Goal: Task Accomplishment & Management: Manage account settings

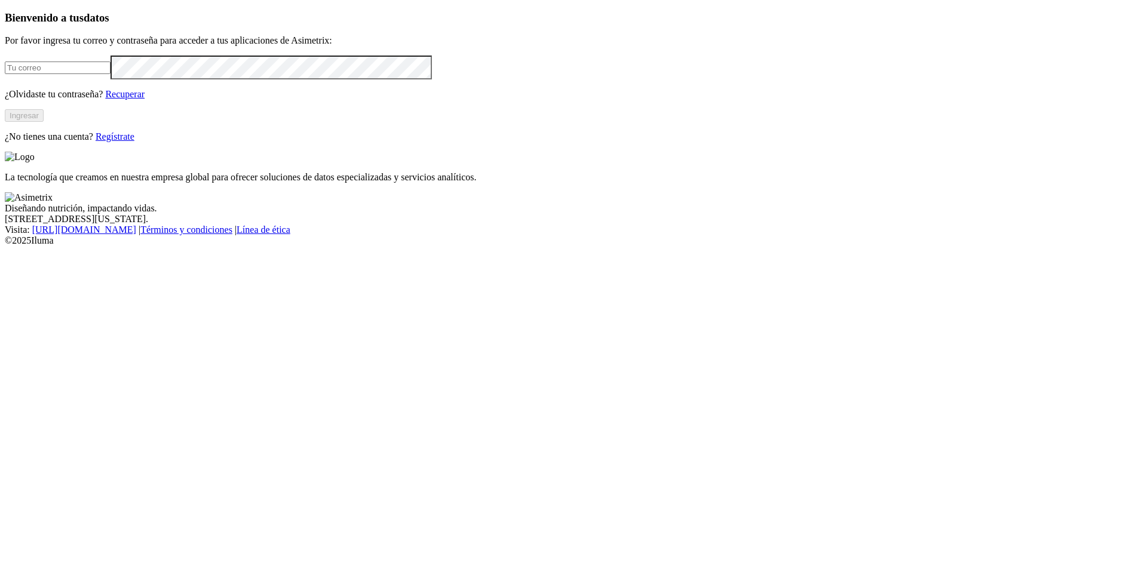
click at [110, 74] on input "email" at bounding box center [58, 68] width 106 height 13
type input "[PERSON_NAME][EMAIL_ADDRESS][PERSON_NAME][DOMAIN_NAME]"
click at [44, 122] on button "Ingresar" at bounding box center [24, 115] width 39 height 13
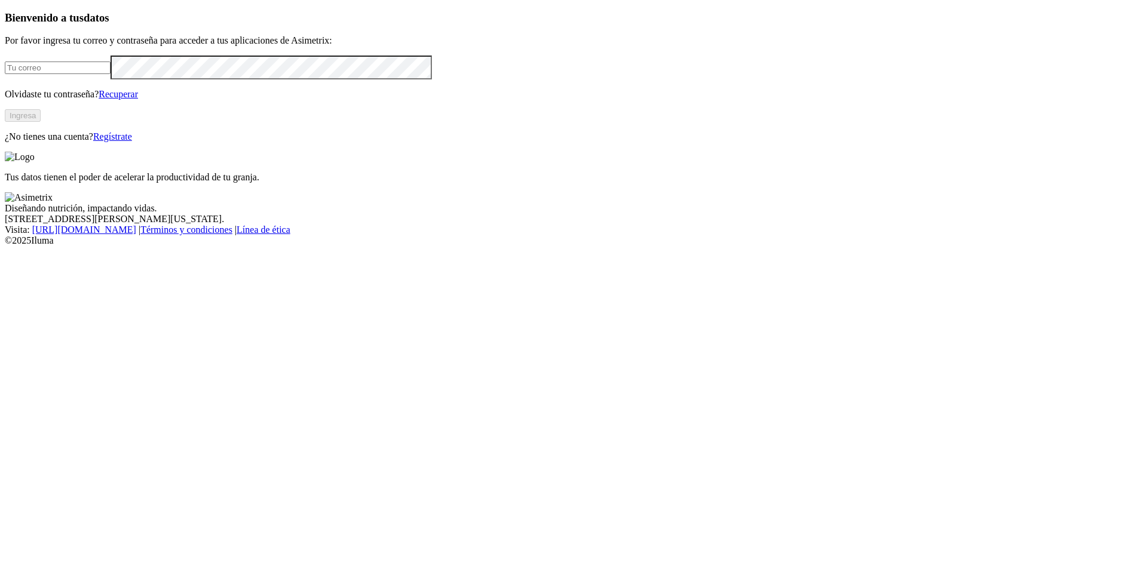
click at [110, 74] on input "email" at bounding box center [58, 68] width 106 height 13
type input "[PERSON_NAME][EMAIL_ADDRESS][PERSON_NAME][DOMAIN_NAME]"
click at [110, 74] on input "[PERSON_NAME][EMAIL_ADDRESS][PERSON_NAME][DOMAIN_NAME]" at bounding box center [58, 68] width 106 height 13
click at [425, 142] on div "Bienvenido a tus datos Por favor ingresa tu correo y contraseña para acceder a …" at bounding box center [573, 76] width 1137 height 131
click at [41, 122] on button "Ingresa" at bounding box center [23, 115] width 36 height 13
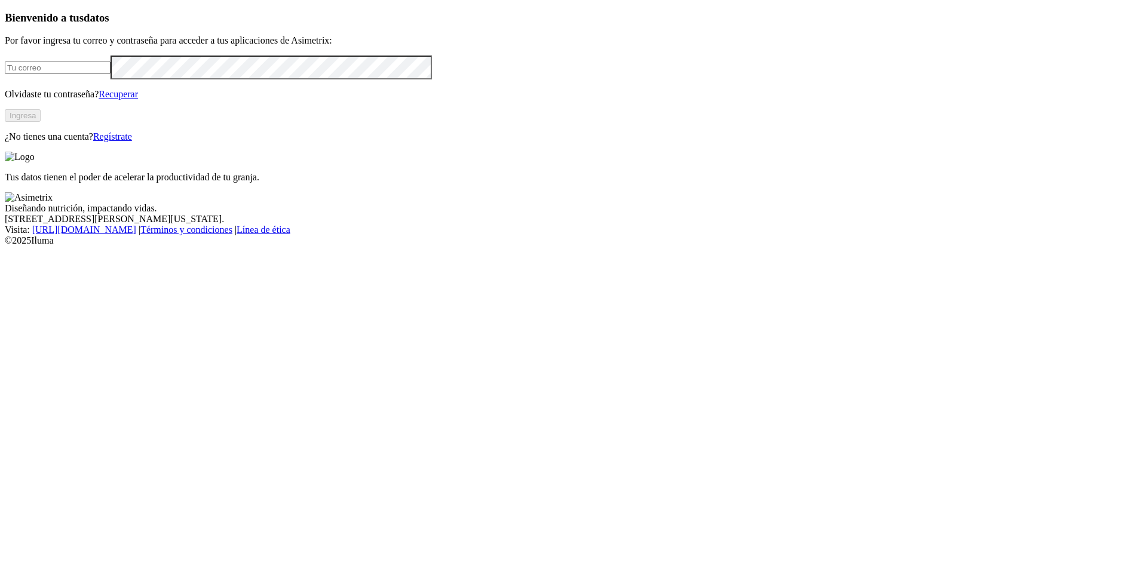
click at [110, 74] on input "email" at bounding box center [58, 68] width 106 height 13
click at [358, 142] on p "¿No tienes una cuenta? Regístrate" at bounding box center [573, 136] width 1137 height 11
click at [110, 74] on input "email" at bounding box center [58, 68] width 106 height 13
type input "camilo.loaiza@asimetrix.co"
click at [41, 122] on button "Ingresa" at bounding box center [23, 115] width 36 height 13
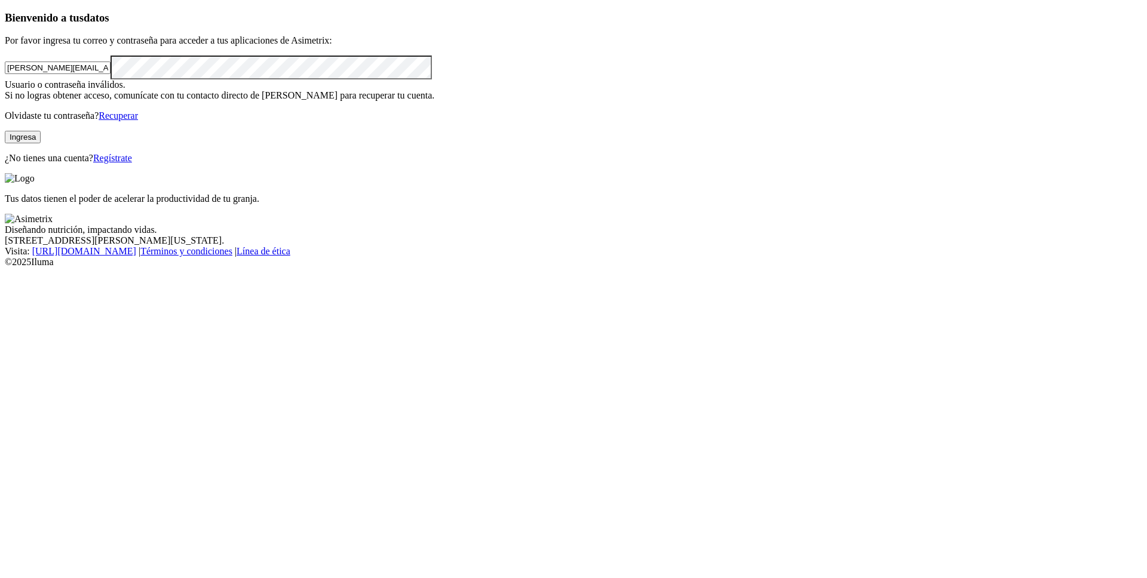
click at [110, 74] on input "camilo.loaiza@asimetrix.co" at bounding box center [58, 68] width 106 height 13
click at [41, 143] on button "Ingresa" at bounding box center [23, 137] width 36 height 13
